Goal: Communication & Community: Answer question/provide support

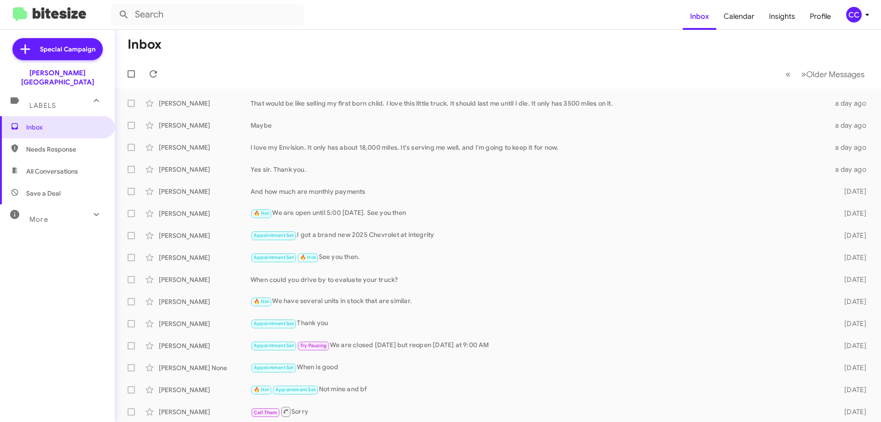
click at [60, 167] on span "All Conversations" at bounding box center [52, 171] width 52 height 9
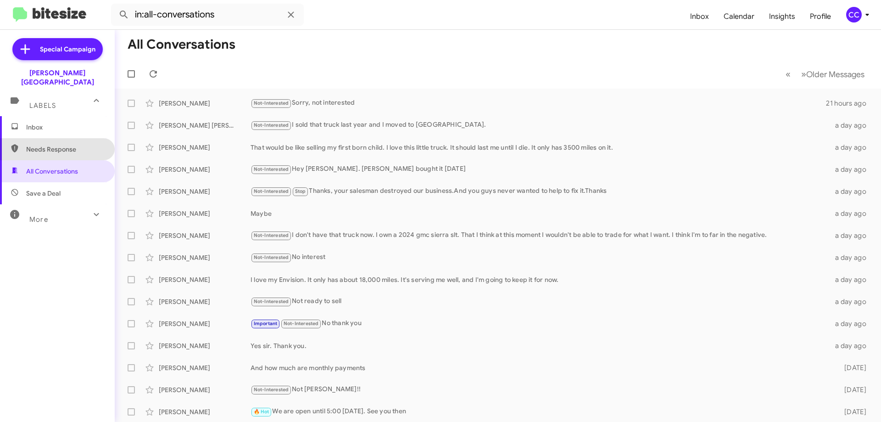
click at [71, 145] on span "Needs Response" at bounding box center [65, 149] width 78 height 9
type input "in:needs-response"
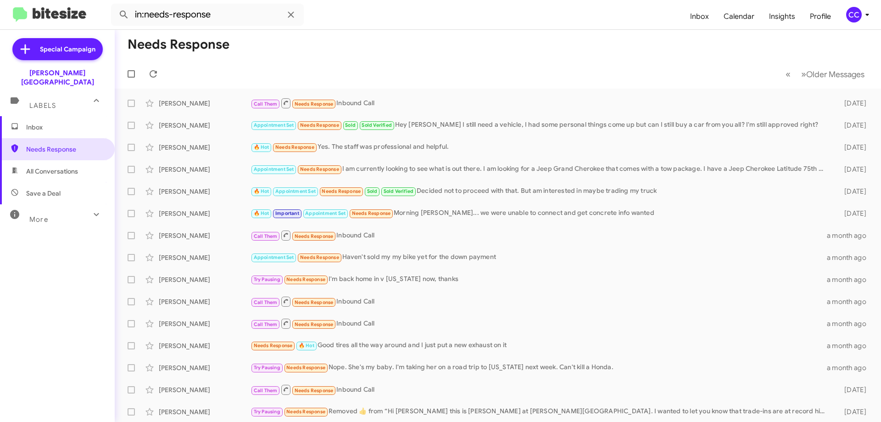
click at [40, 123] on span "Inbox" at bounding box center [65, 127] width 78 height 9
